Goal: Complete application form: Complete application form

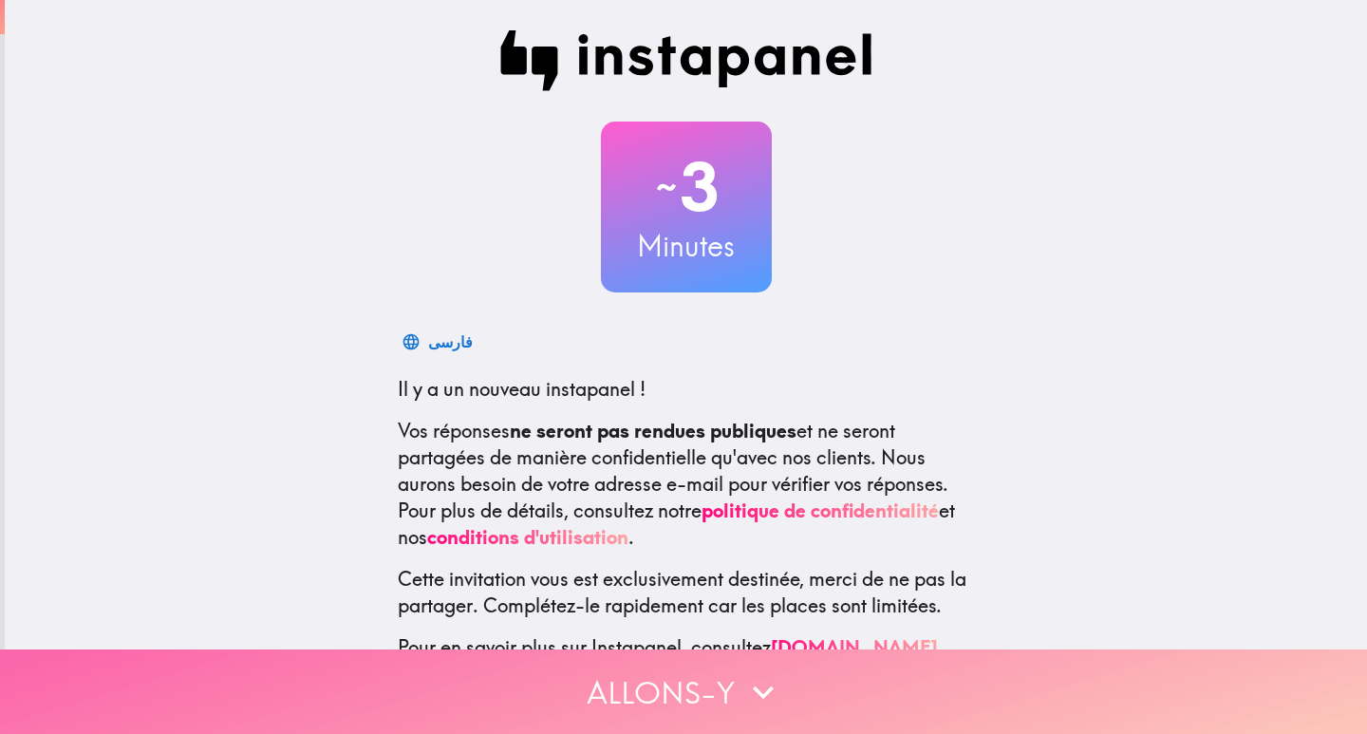
click at [641, 688] on button "Allons-y" at bounding box center [683, 691] width 1367 height 85
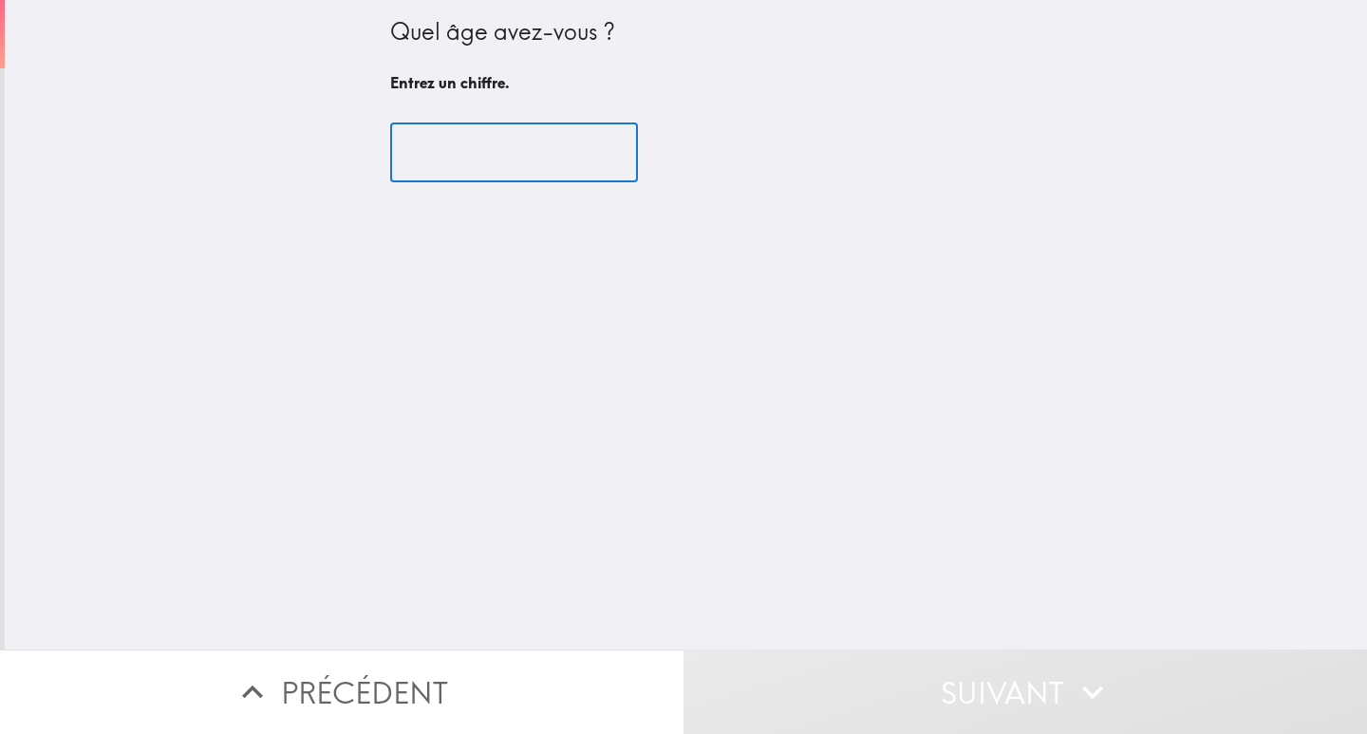
click at [457, 150] on input "number" at bounding box center [514, 152] width 248 height 59
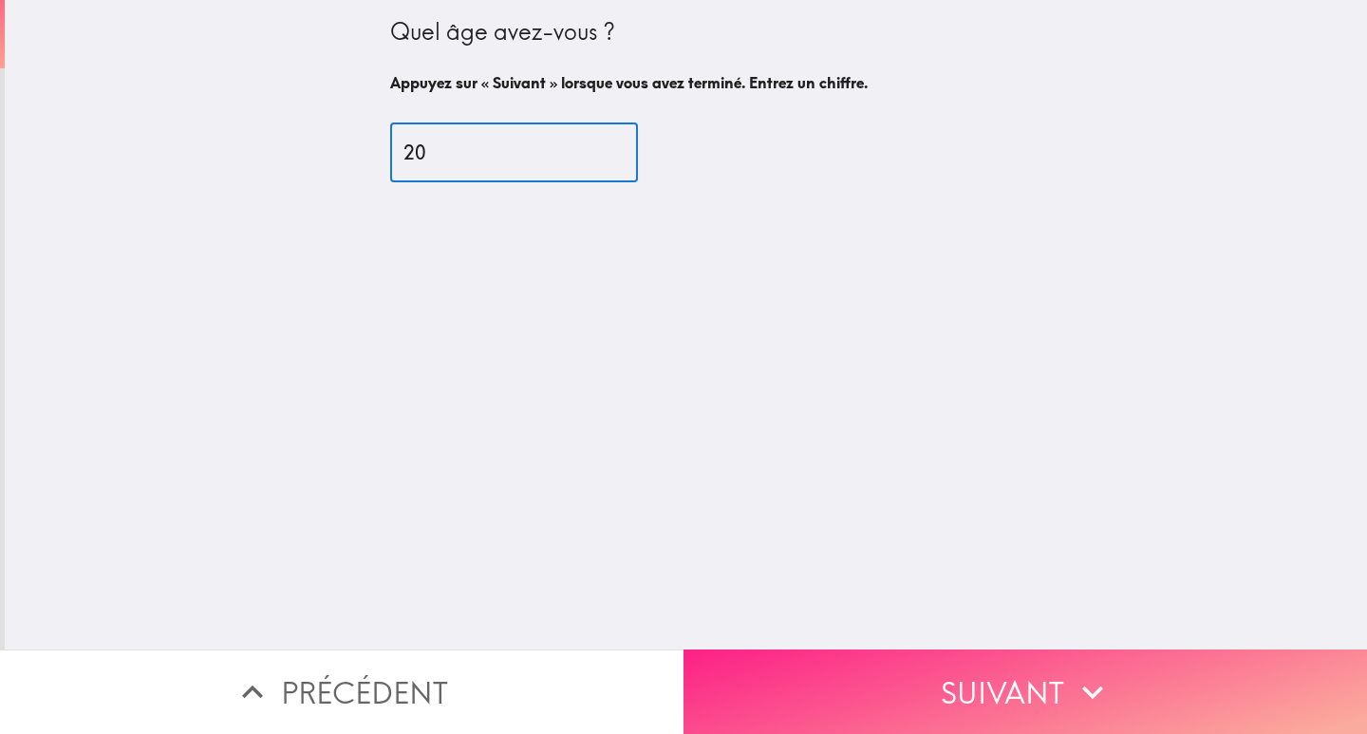
type input "20"
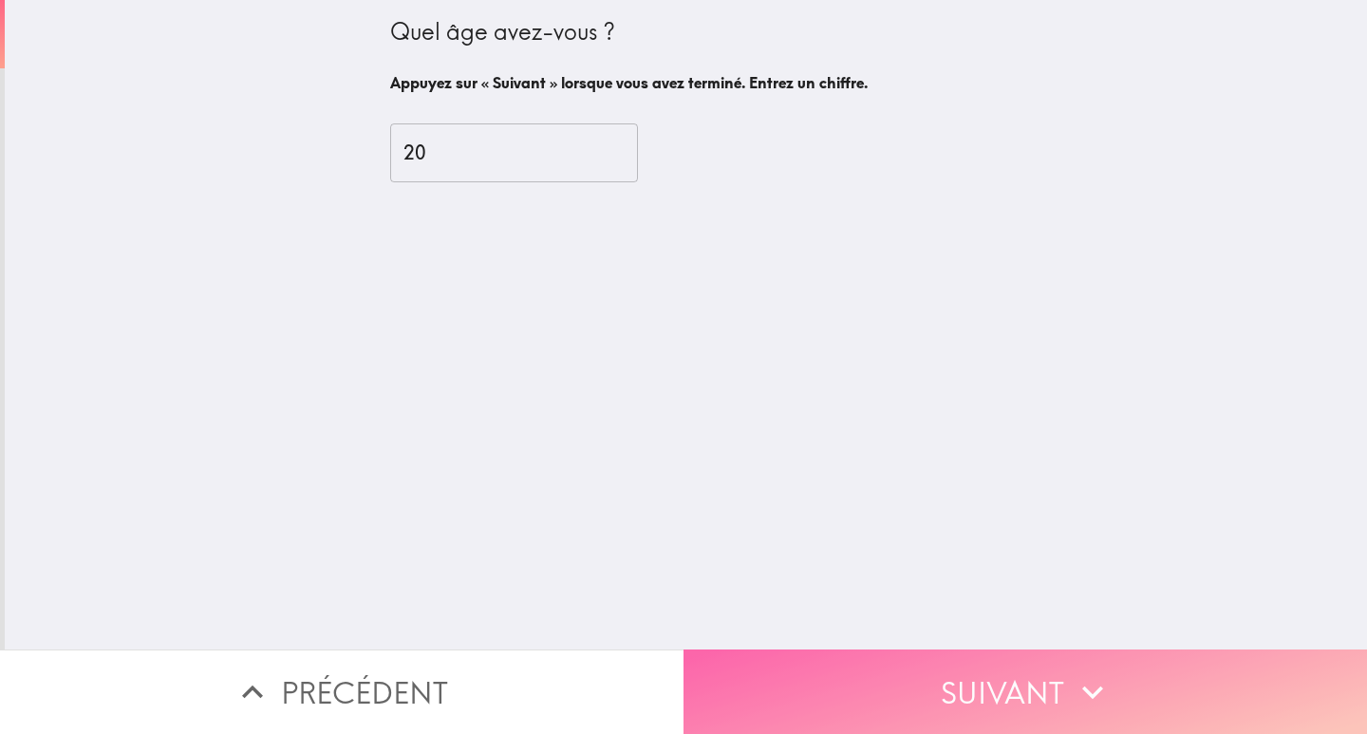
click at [924, 661] on button "Suivant" at bounding box center [1026, 691] width 684 height 85
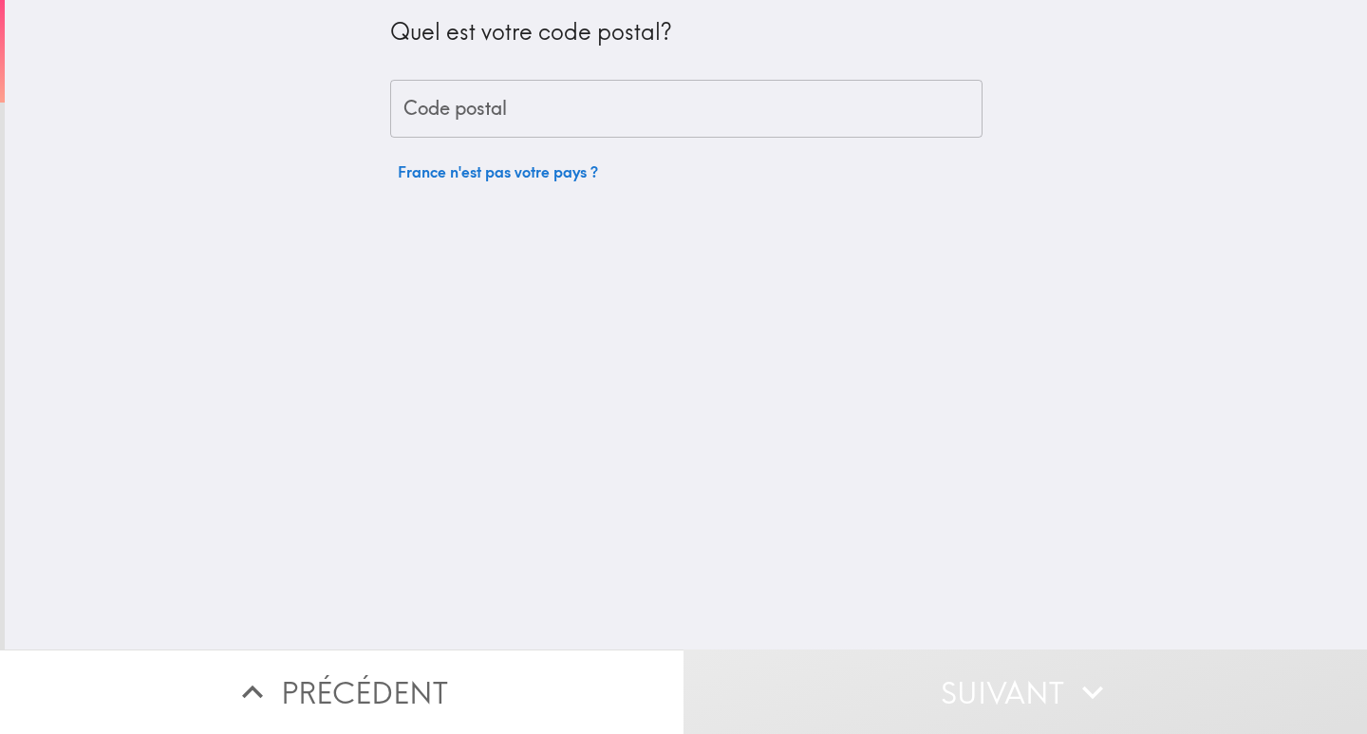
click at [474, 108] on input "Code postal" at bounding box center [686, 109] width 593 height 59
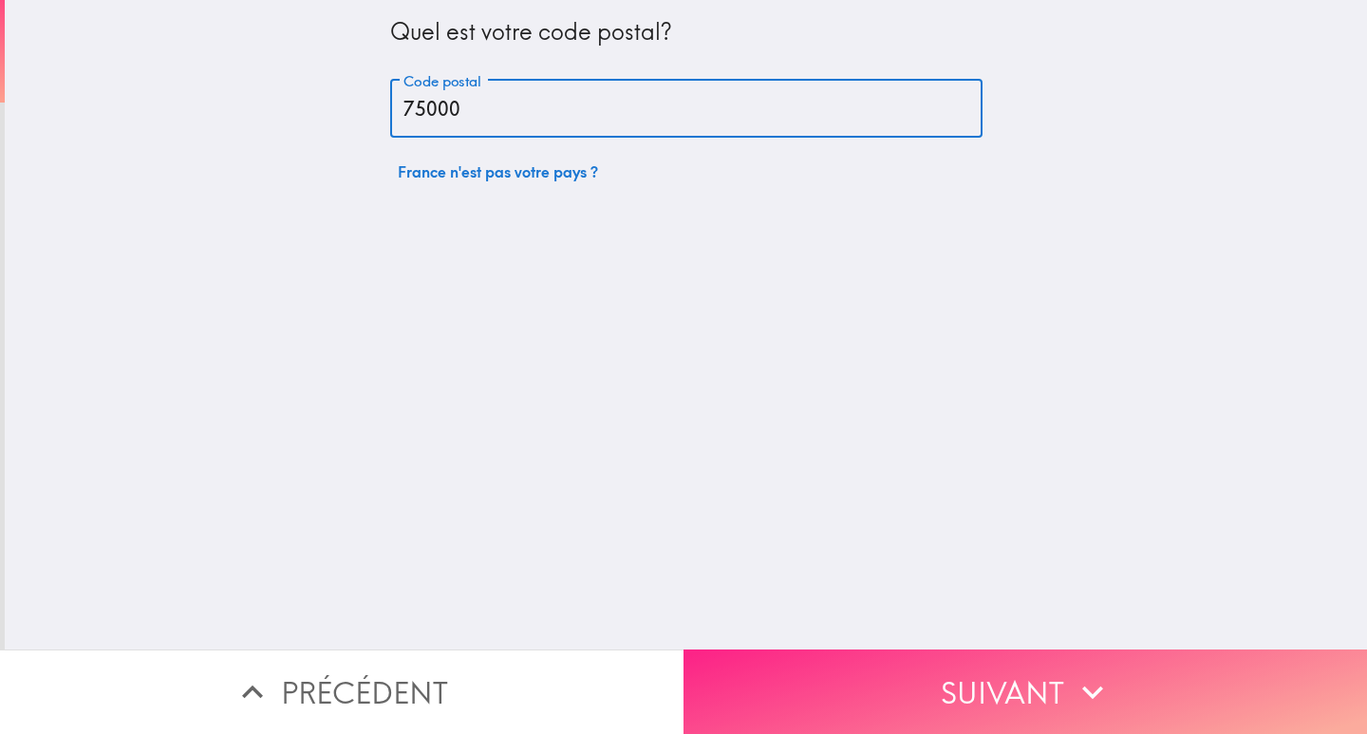
type input "75000"
click at [818, 649] on button "Suivant" at bounding box center [1026, 691] width 684 height 85
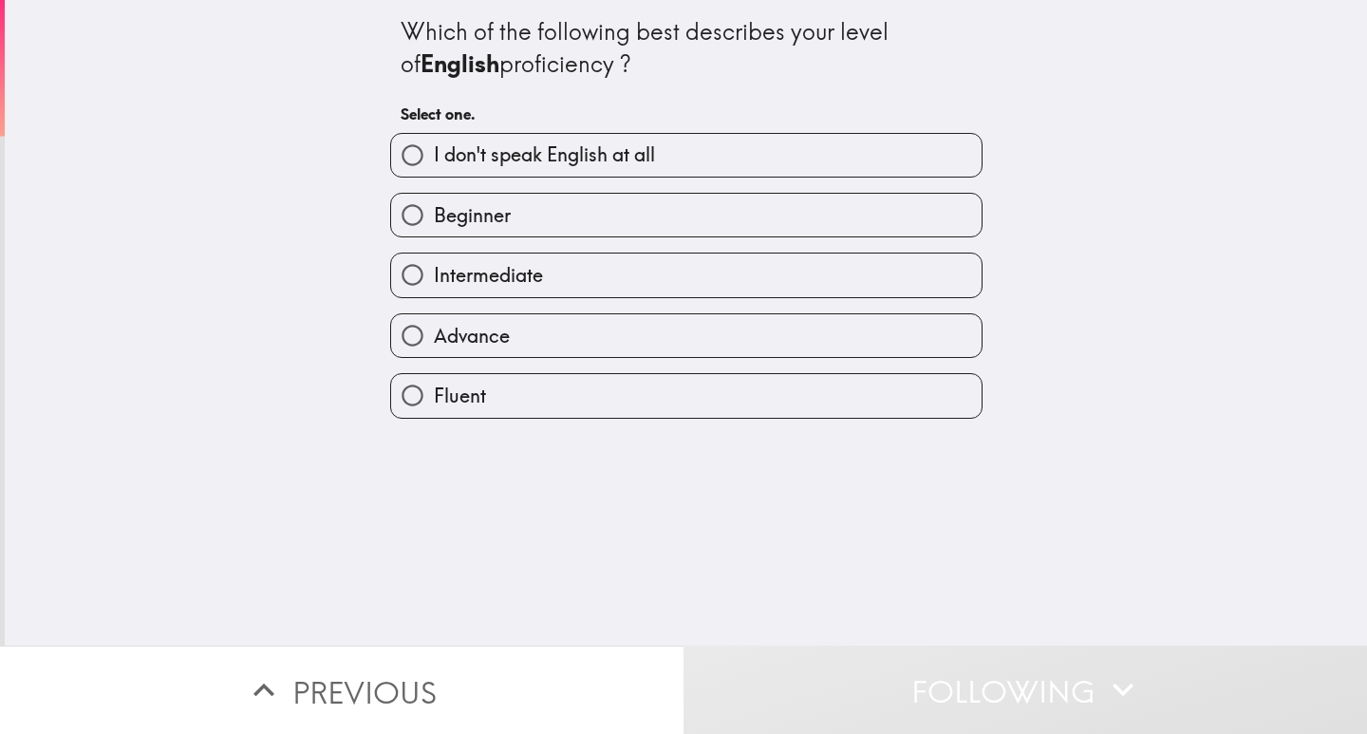
click at [578, 282] on label "Intermediate" at bounding box center [686, 275] width 591 height 43
click at [434, 282] on input "Intermediate" at bounding box center [412, 275] width 43 height 43
radio input "true"
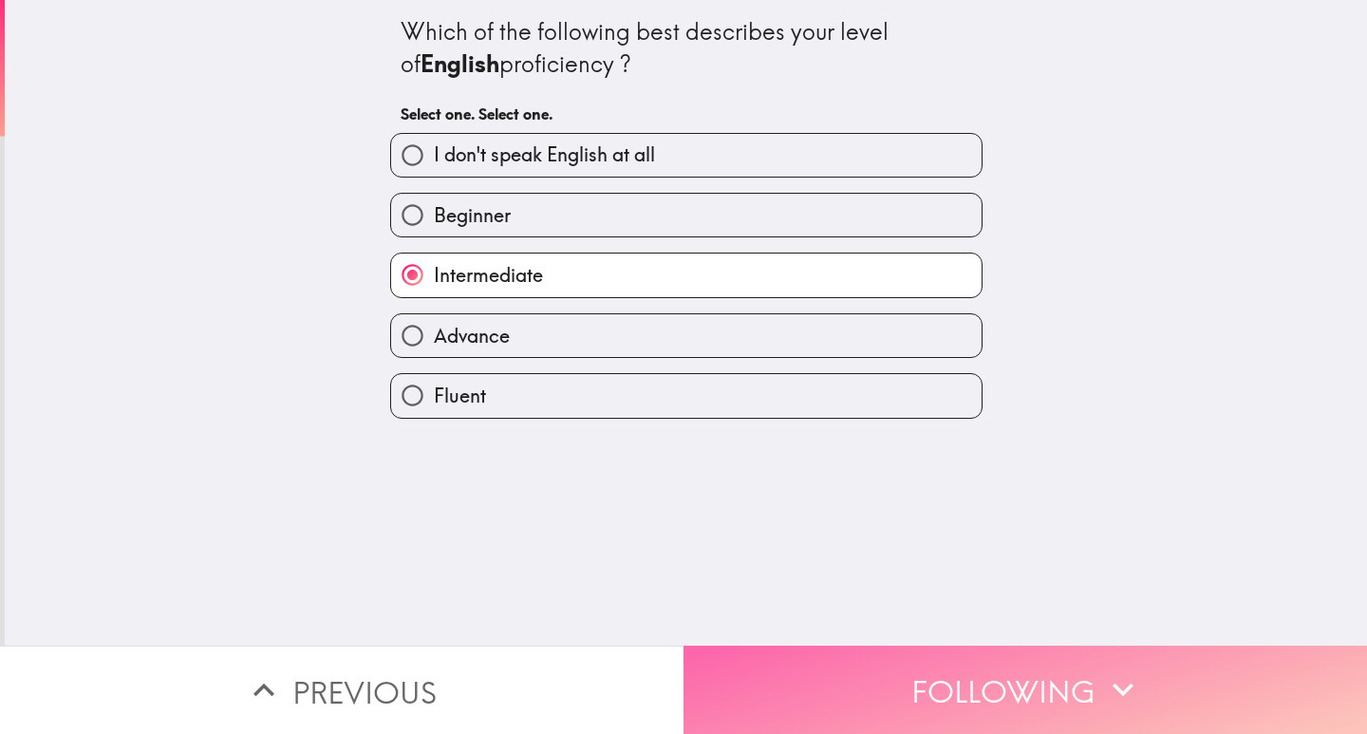
click at [975, 673] on font "Following" at bounding box center [1003, 692] width 183 height 38
